Goal: Transaction & Acquisition: Purchase product/service

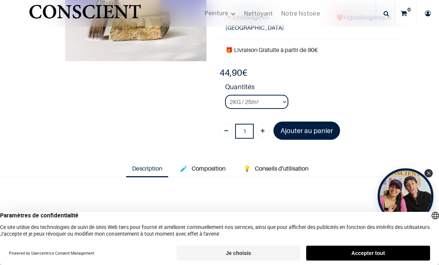
scroll to position [132, 0]
